Goal: Navigation & Orientation: Find specific page/section

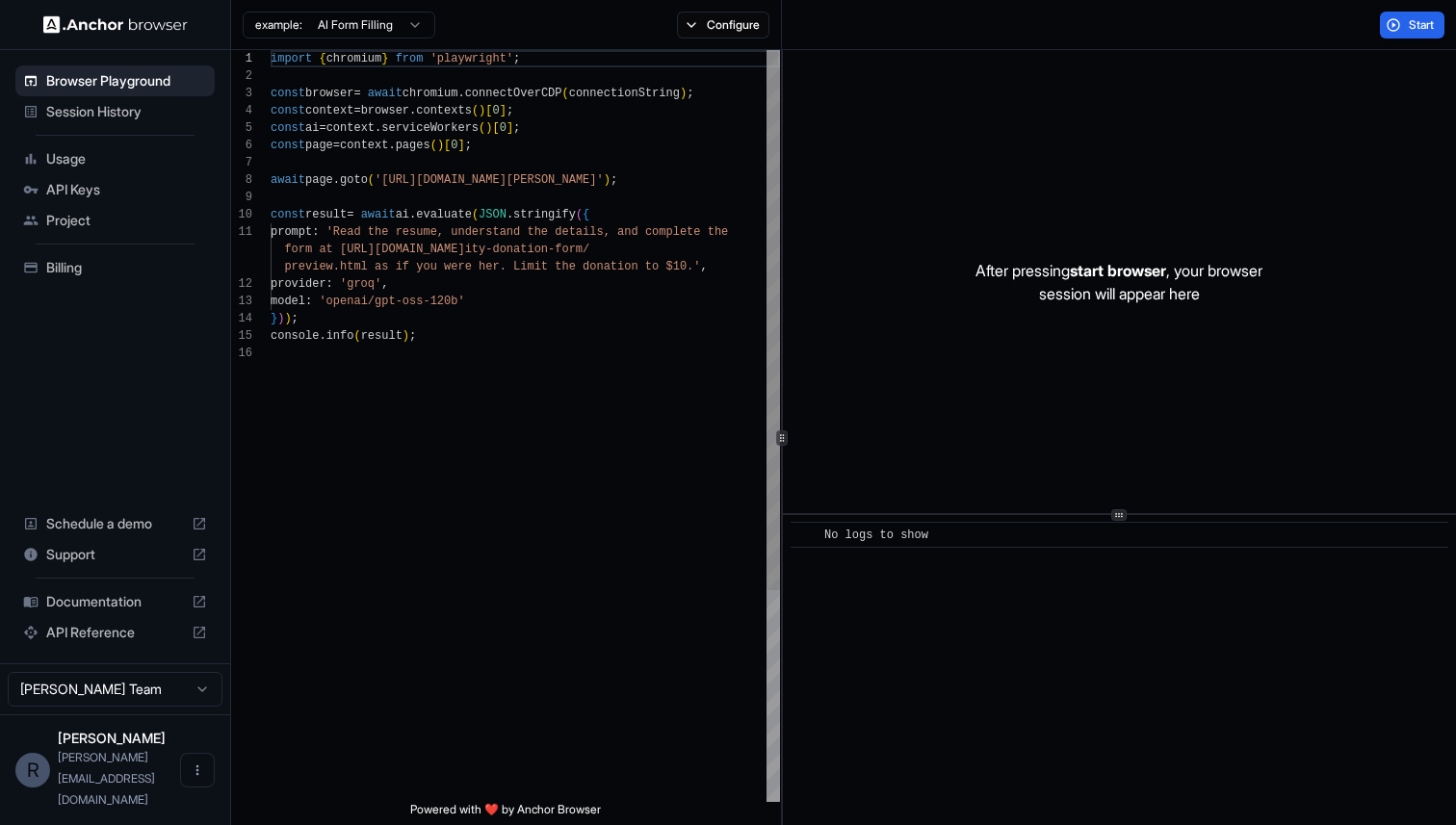
scroll to position [173, 0]
click at [113, 110] on span "Session History" at bounding box center [127, 111] width 160 height 19
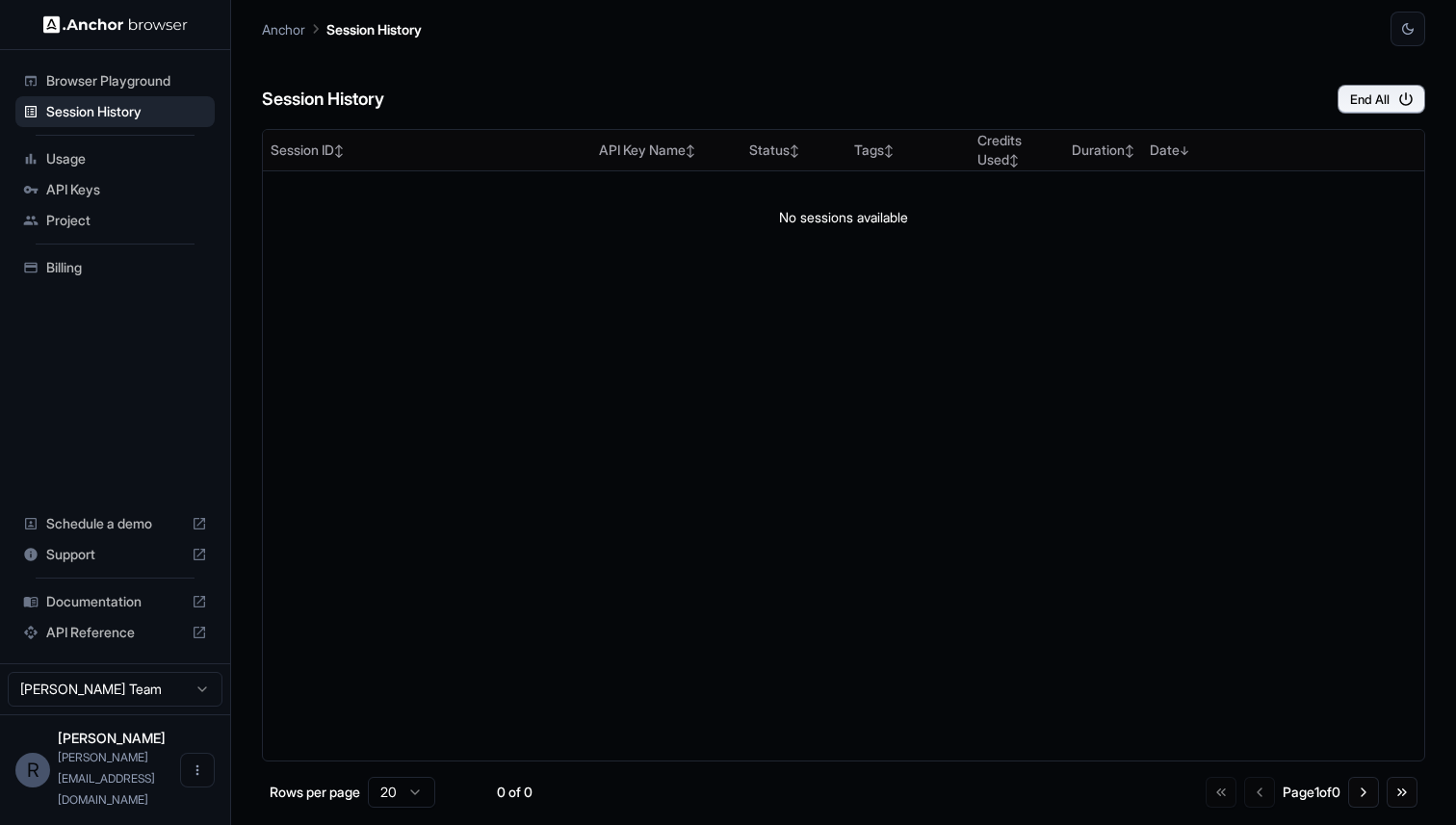
click at [112, 725] on html "Browser Playground Session History Usage API Keys Project Billing Schedule a de…" at bounding box center [728, 412] width 1456 height 825
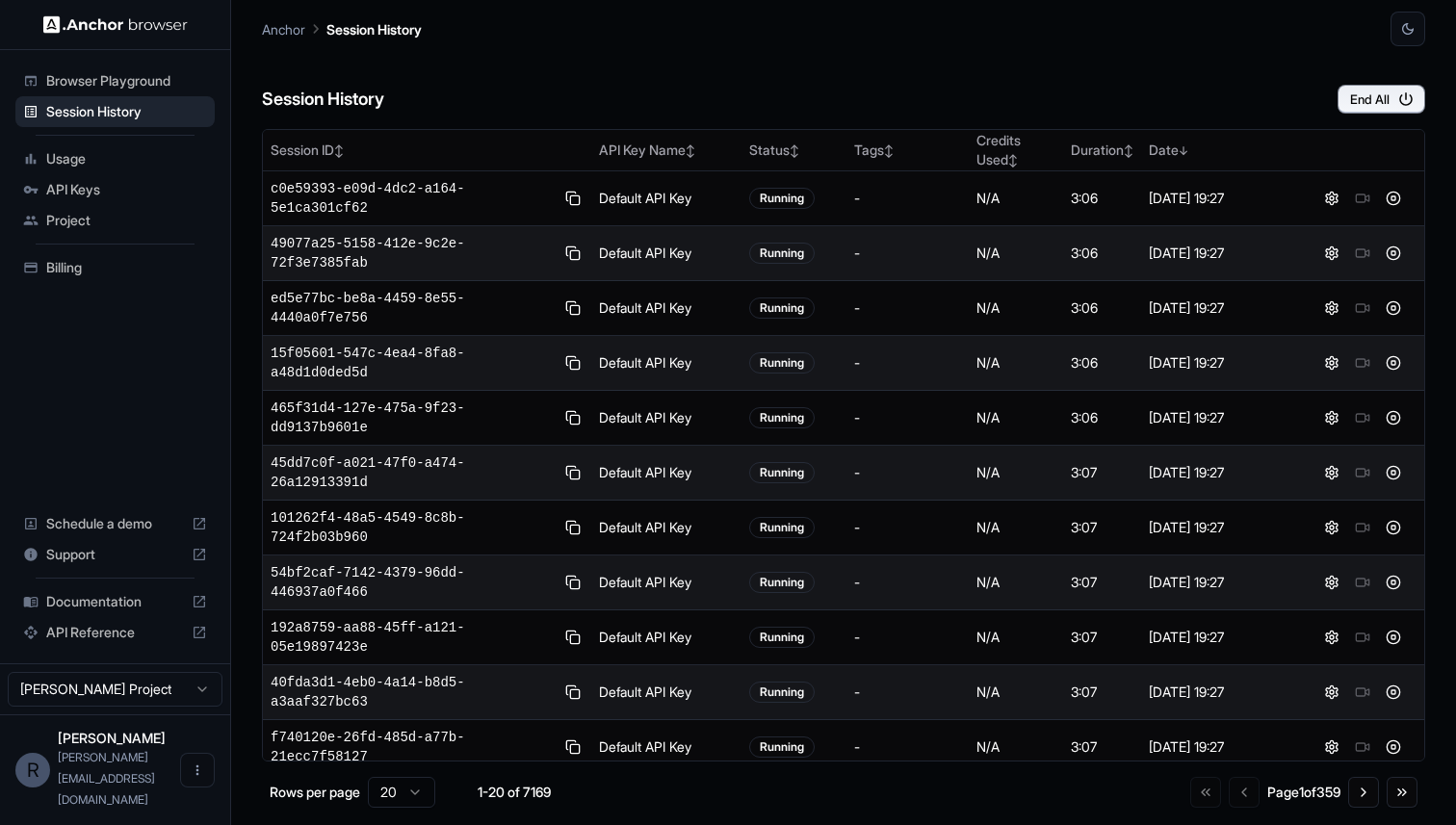
click at [114, 78] on span "Browser Playground" at bounding box center [127, 80] width 160 height 19
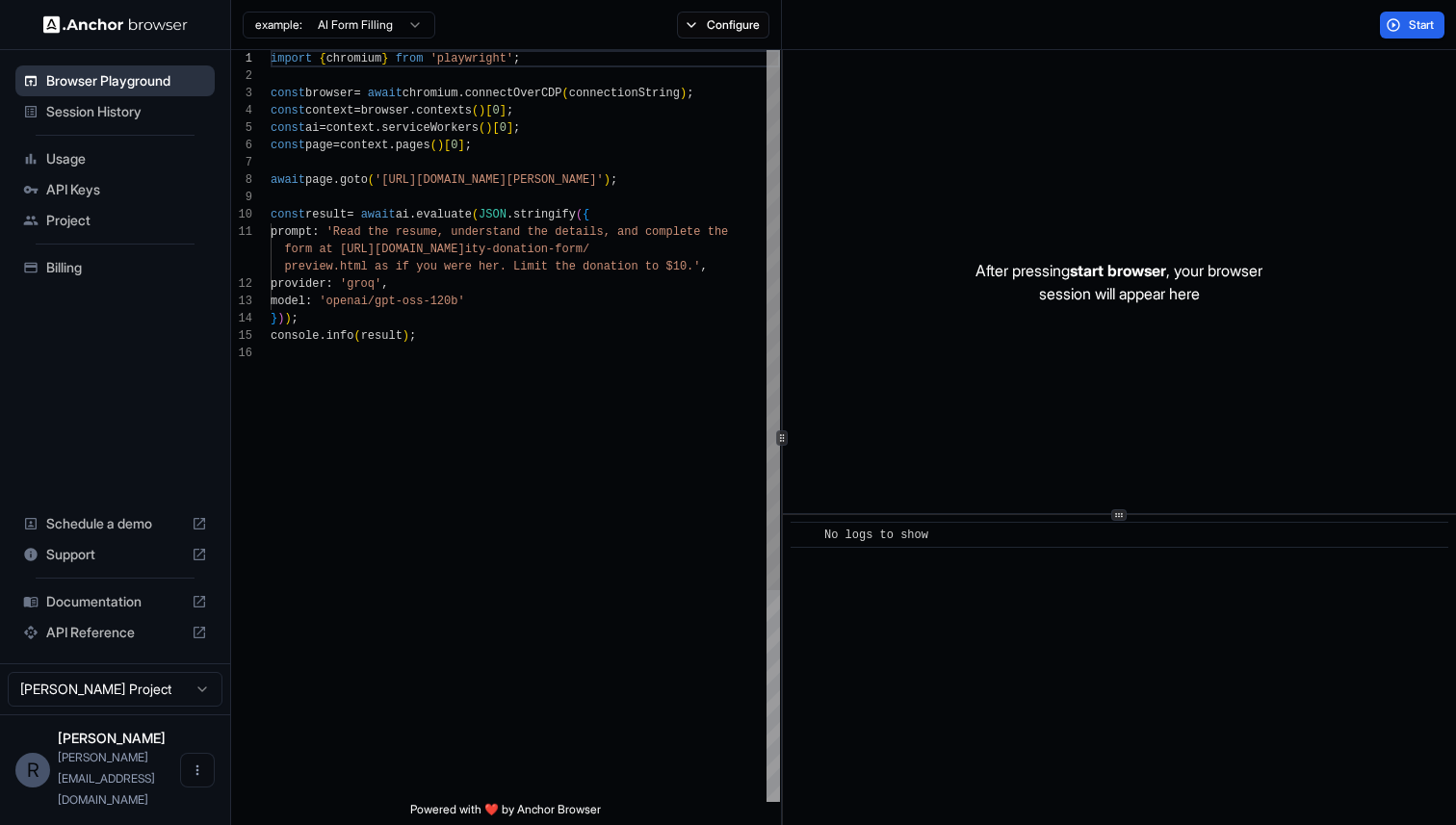
scroll to position [173, 0]
